Goal: Information Seeking & Learning: Understand process/instructions

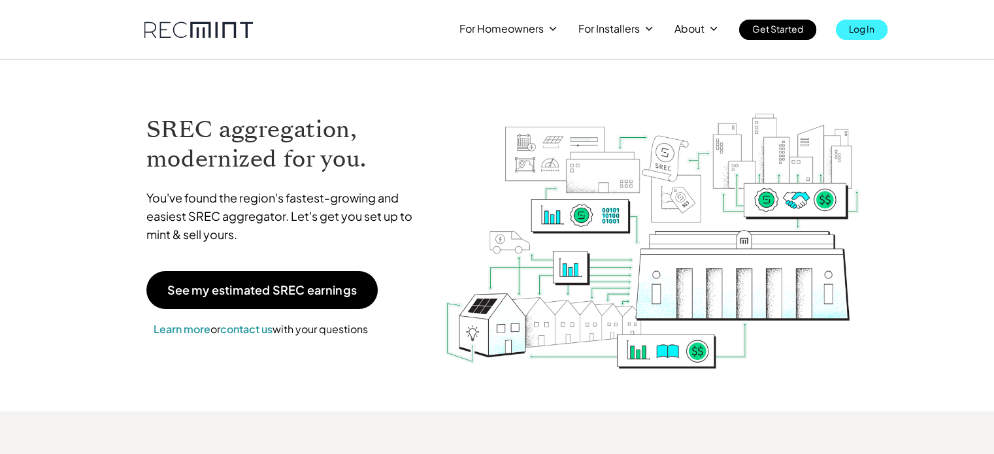
click at [872, 31] on p "Log In" at bounding box center [861, 29] width 25 height 18
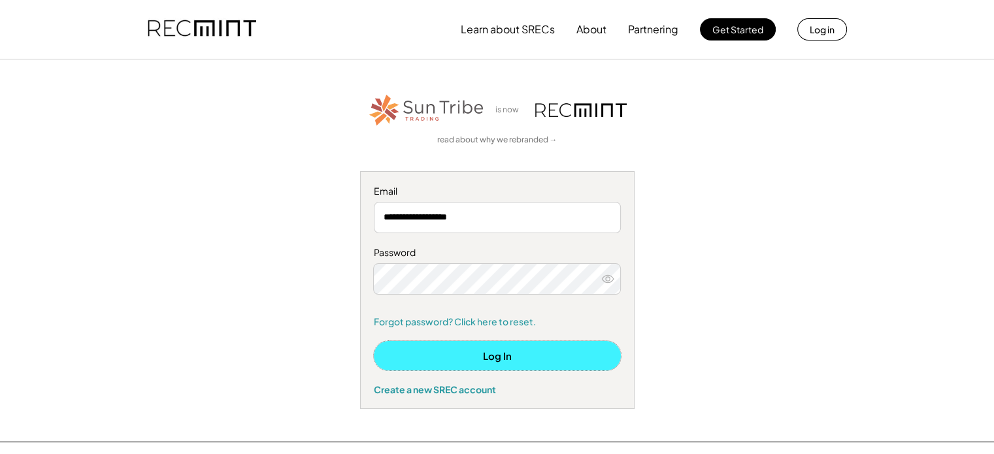
click at [541, 360] on button "Log In" at bounding box center [497, 355] width 247 height 29
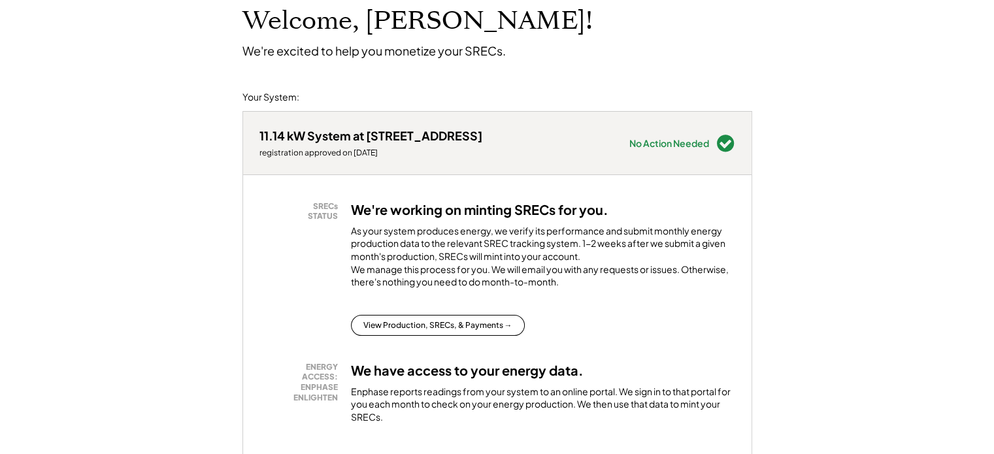
scroll to position [131, 0]
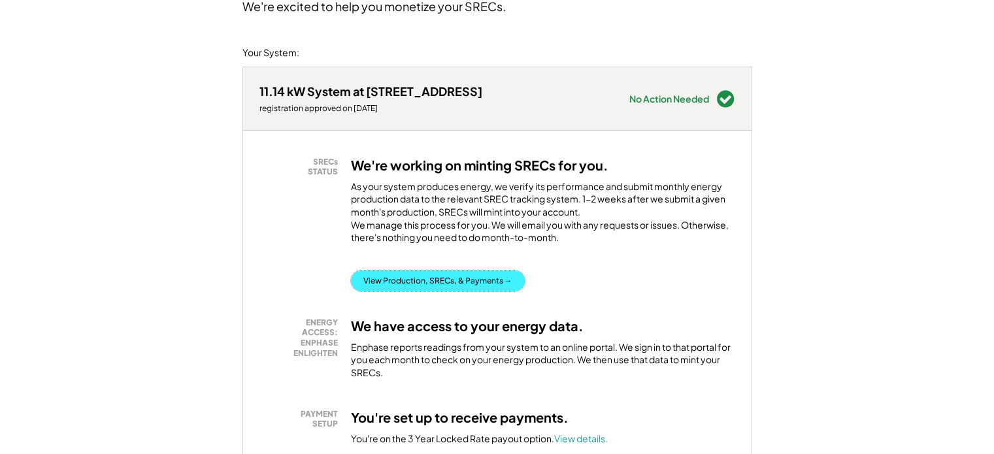
click at [450, 290] on button "View Production, SRECs, & Payments →" at bounding box center [438, 281] width 174 height 21
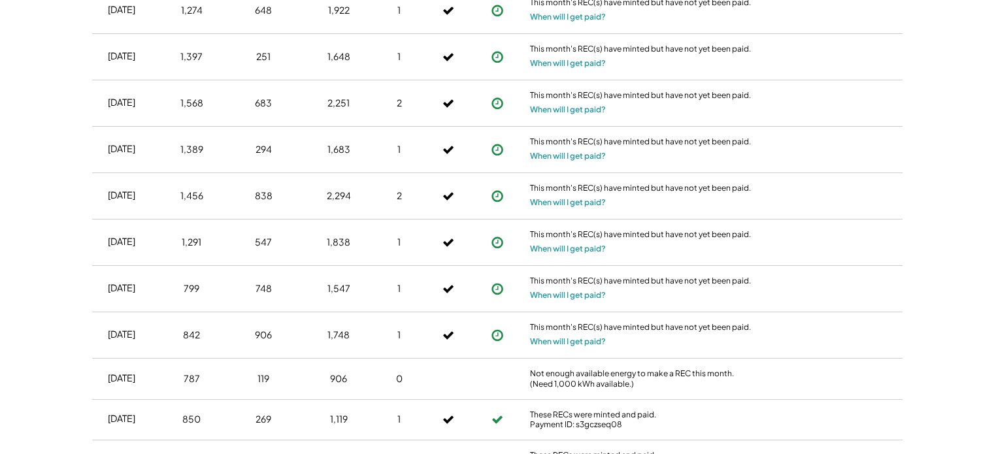
scroll to position [588, 0]
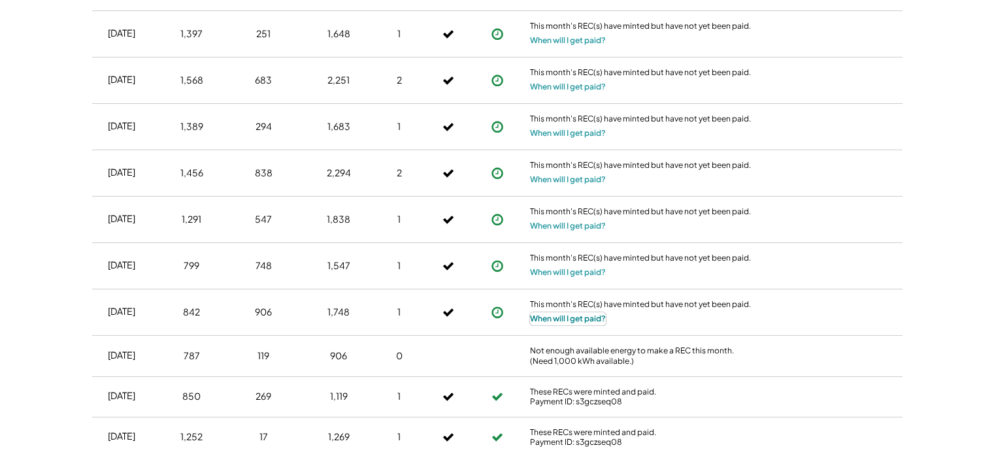
click at [579, 321] on button "When will I get paid?" at bounding box center [568, 319] width 76 height 13
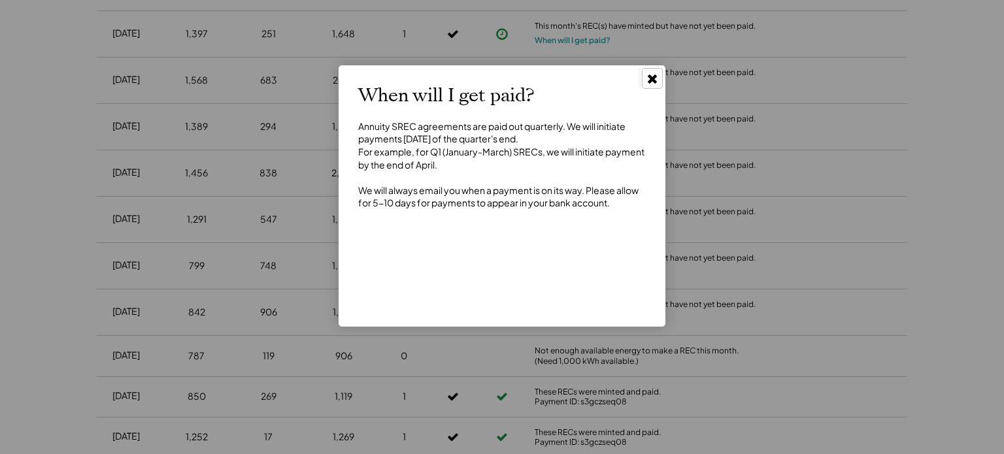
click at [651, 73] on icon at bounding box center [652, 78] width 13 height 13
